Goal: Navigation & Orientation: Find specific page/section

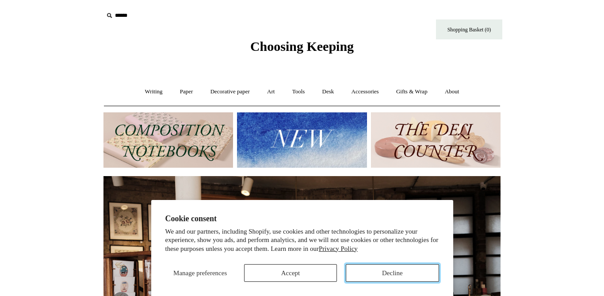
click at [361, 269] on button "Decline" at bounding box center [392, 273] width 93 height 18
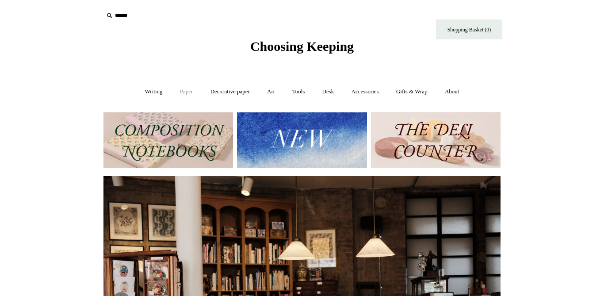
click at [184, 91] on link "Paper +" at bounding box center [186, 91] width 29 height 23
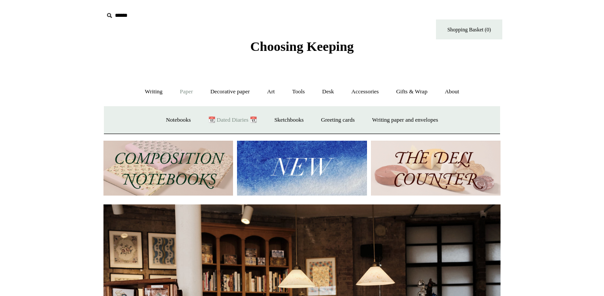
click at [231, 121] on link "📆 Dated Diaries 📆" at bounding box center [232, 119] width 65 height 23
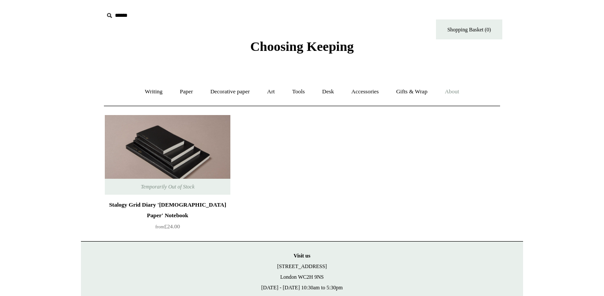
click at [461, 90] on link "About +" at bounding box center [452, 91] width 31 height 23
